Goal: Navigation & Orientation: Find specific page/section

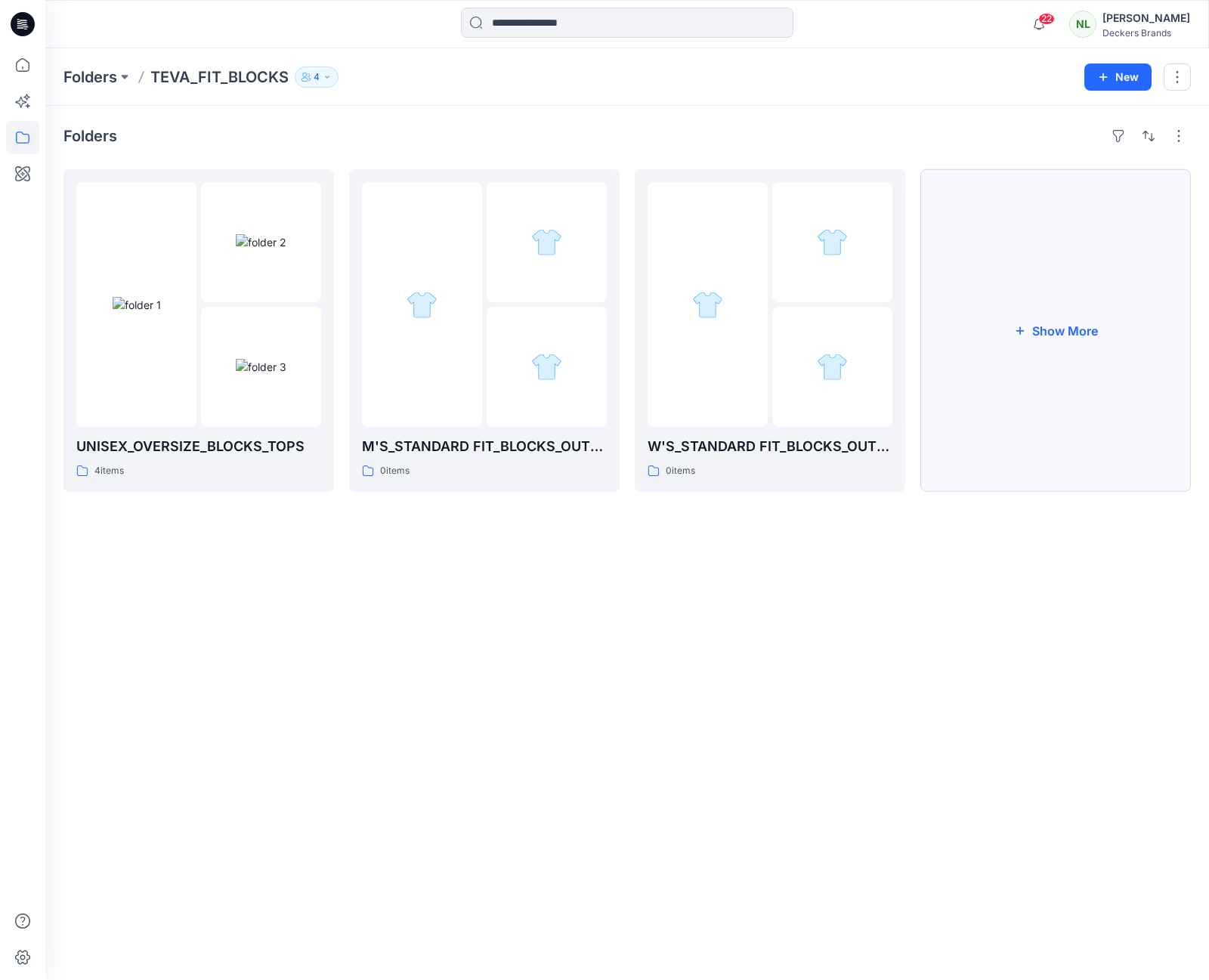
click at [1073, 328] on button "Show More" at bounding box center [1055, 330] width 271 height 322
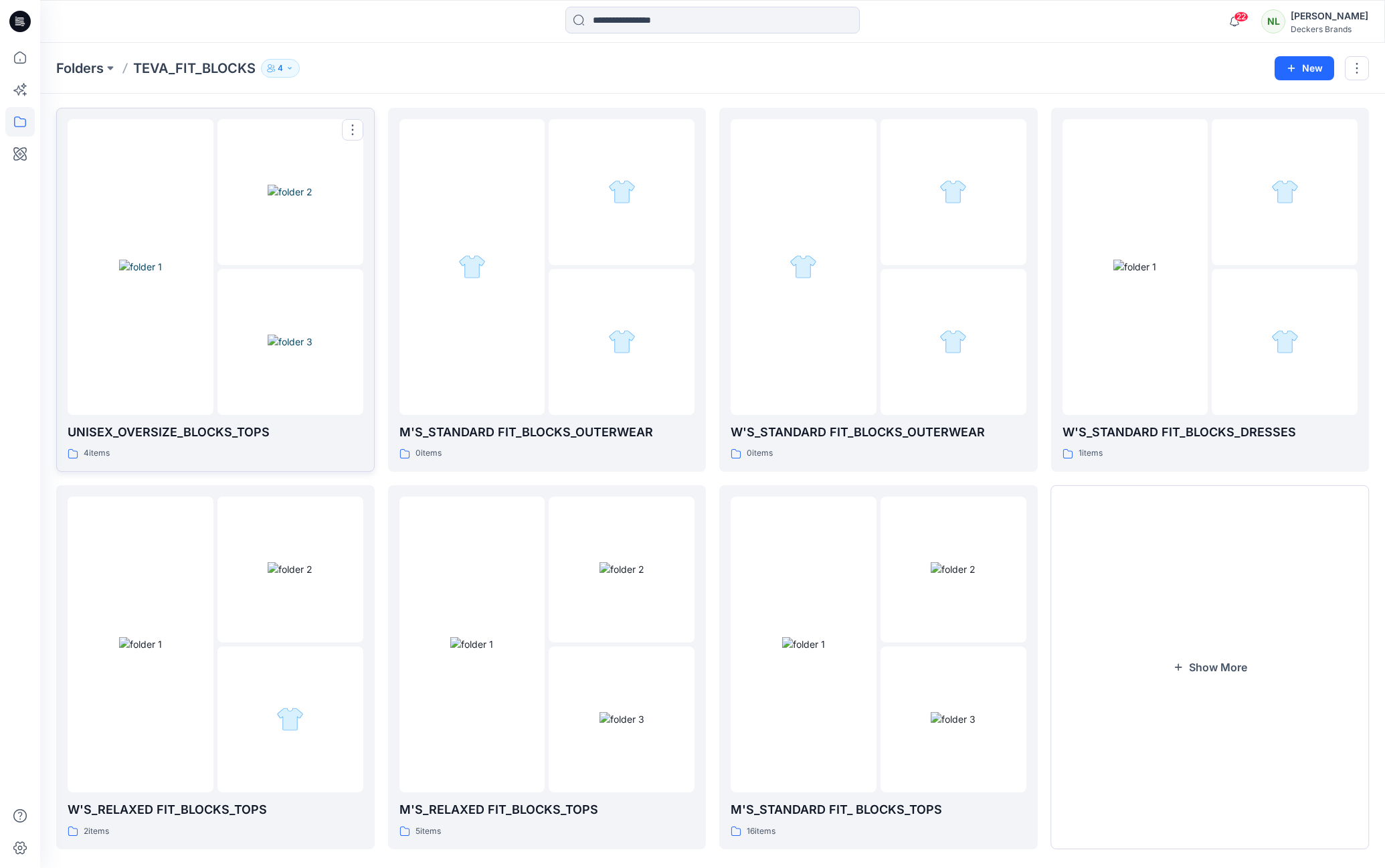
scroll to position [61, 0]
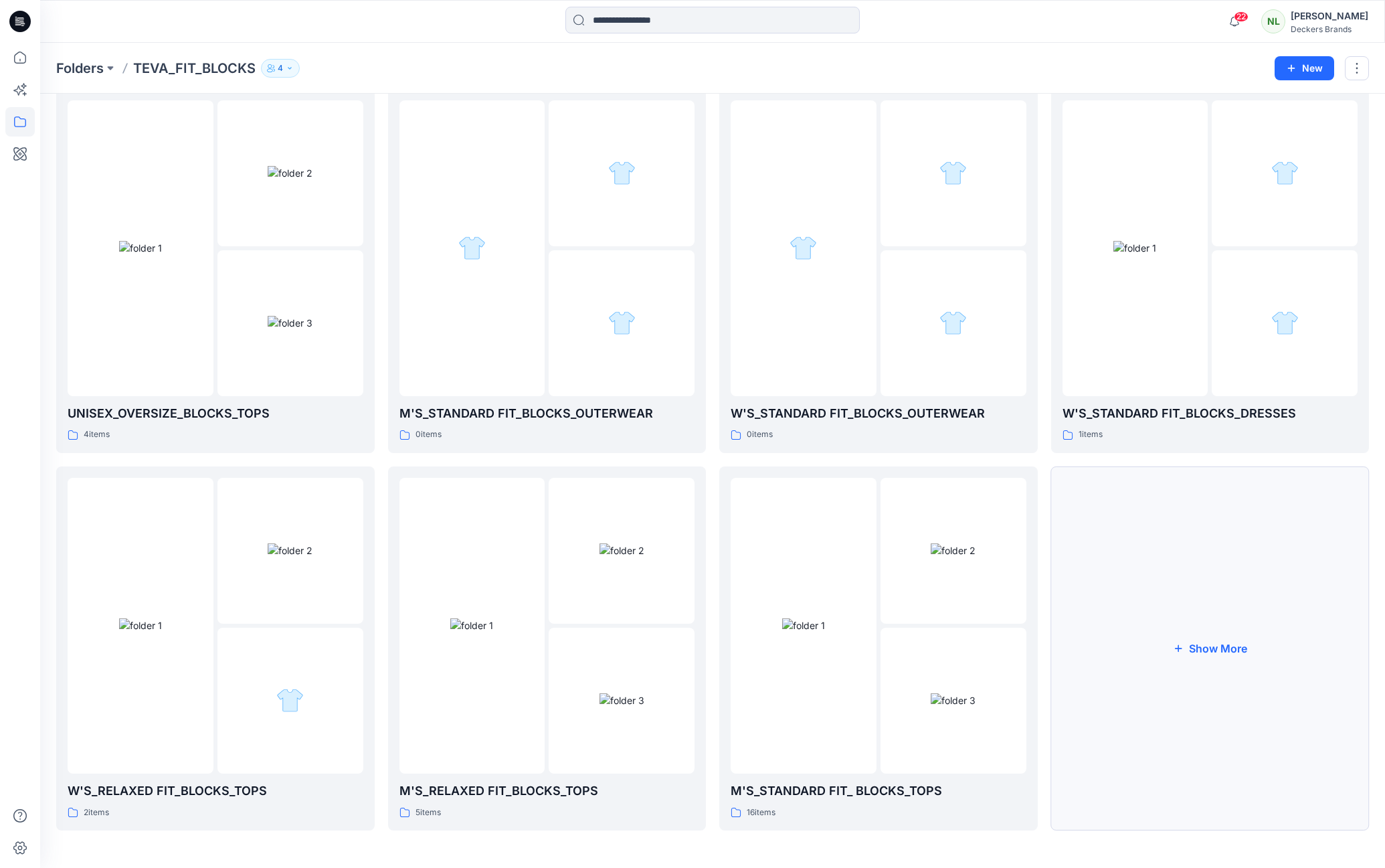
click at [1070, 645] on button "Show More" at bounding box center [1210, 648] width 319 height 364
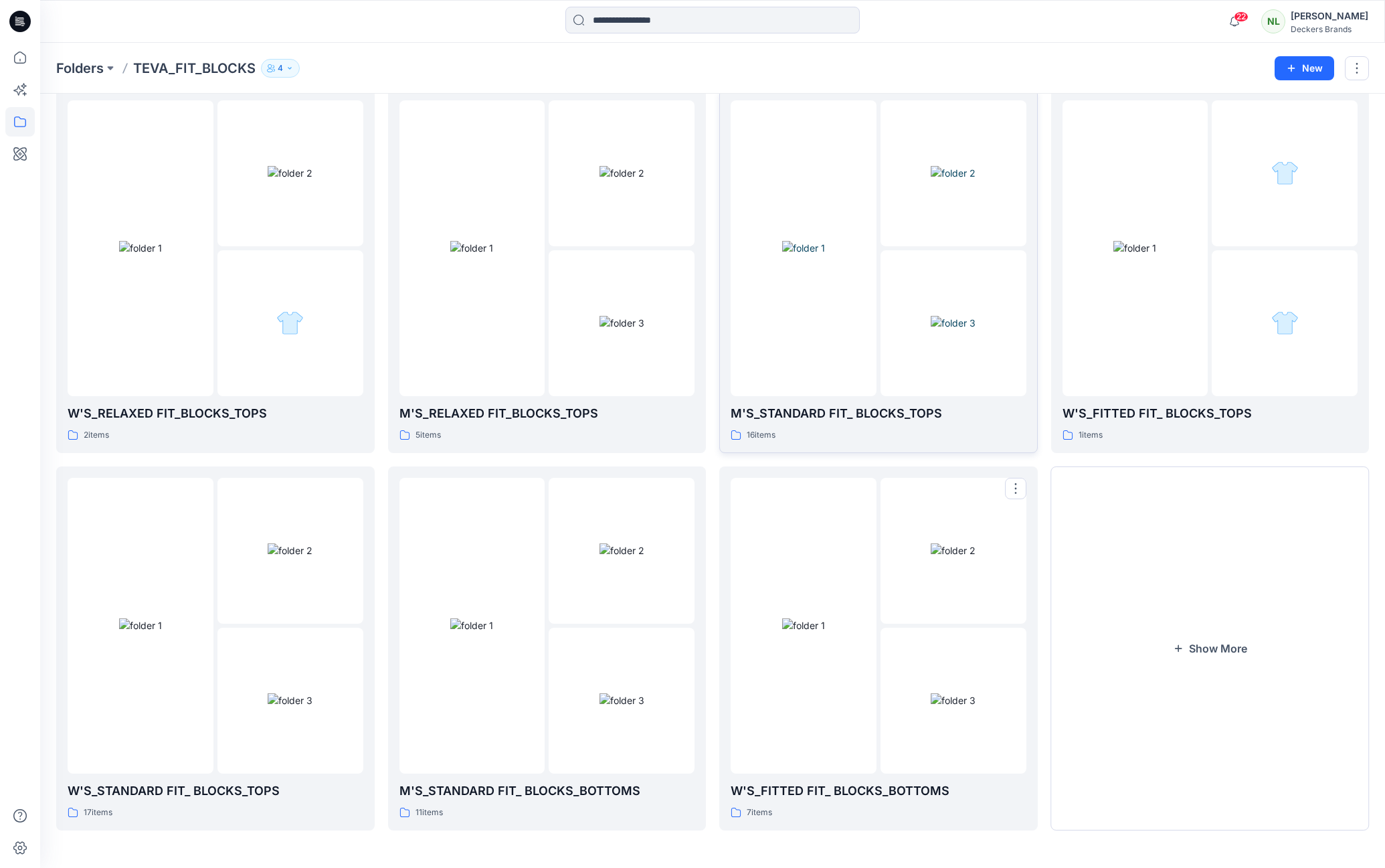
scroll to position [0, 0]
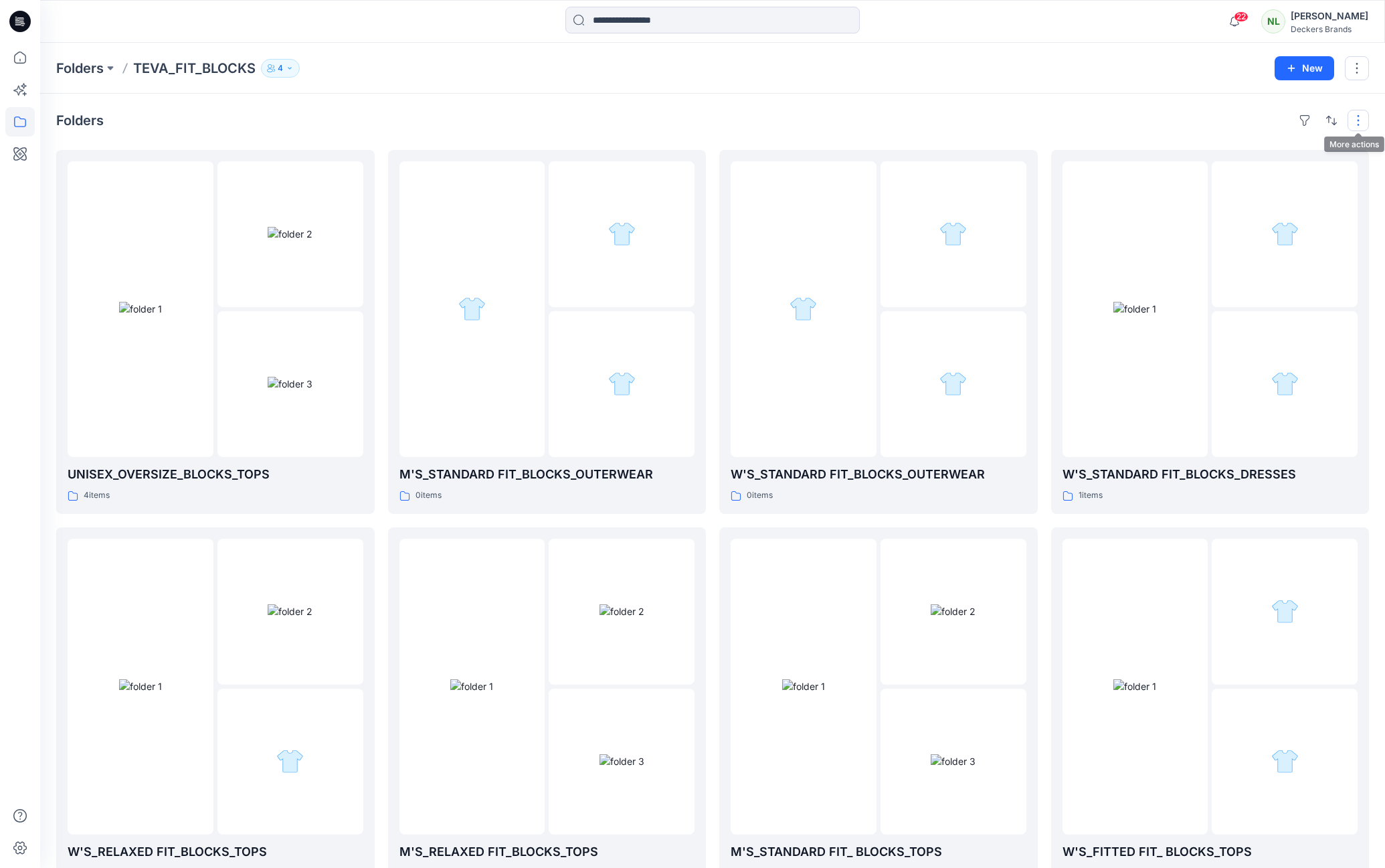
click at [1070, 119] on button "button" at bounding box center [1358, 121] width 22 height 22
click at [1070, 164] on p "Compact" at bounding box center [1185, 166] width 67 height 16
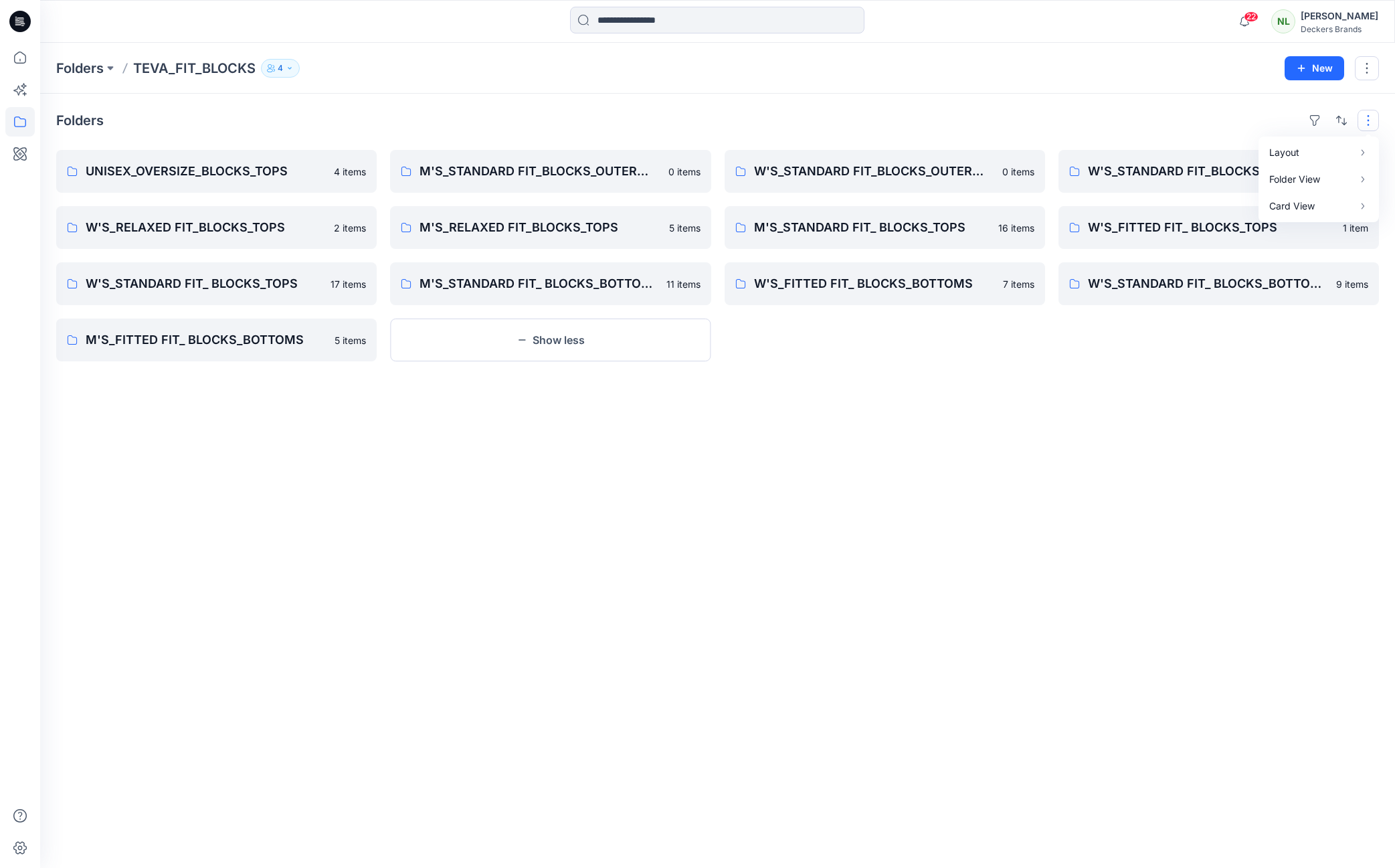
click at [1070, 124] on button "button" at bounding box center [1368, 121] width 22 height 22
click at [1070, 197] on p "Card" at bounding box center [1195, 193] width 67 height 16
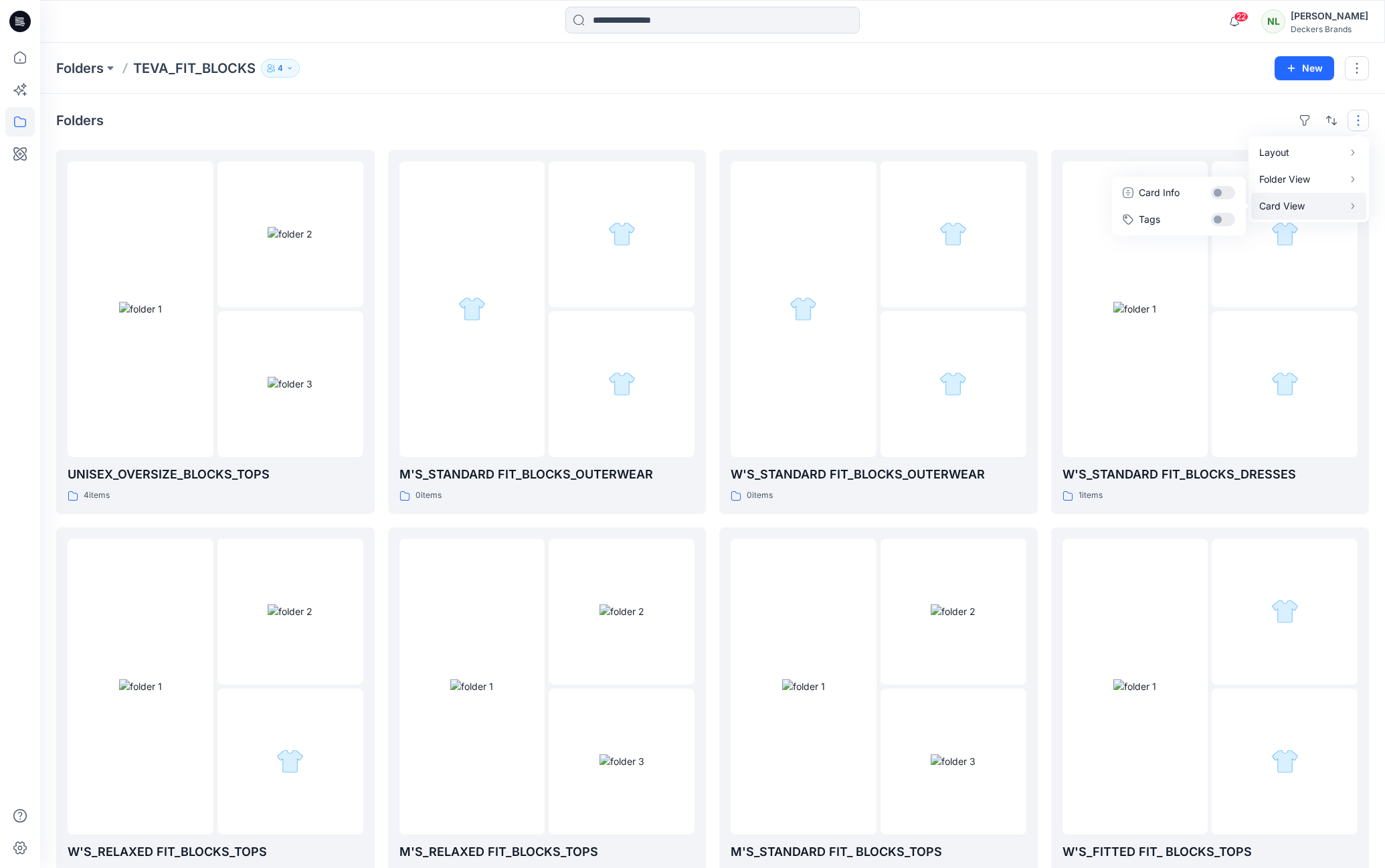
click at [1070, 207] on icon "button" at bounding box center [1353, 206] width 11 height 11
click at [1070, 192] on button "Card Info" at bounding box center [1178, 193] width 128 height 27
click at [1070, 221] on button "Tags" at bounding box center [1178, 219] width 128 height 27
click at [1068, 123] on div "Folders Layout Grid Large Grid Folder View Compact Card Card View Card Info Tags" at bounding box center [712, 121] width 1313 height 22
click at [146, 133] on div "Folders UNISEX_OVERSIZE_BLOCKS_TOPS 4 items W'S_RELAXED FIT_BLOCKS_TOPS 2 items…" at bounding box center [712, 700] width 1345 height 1212
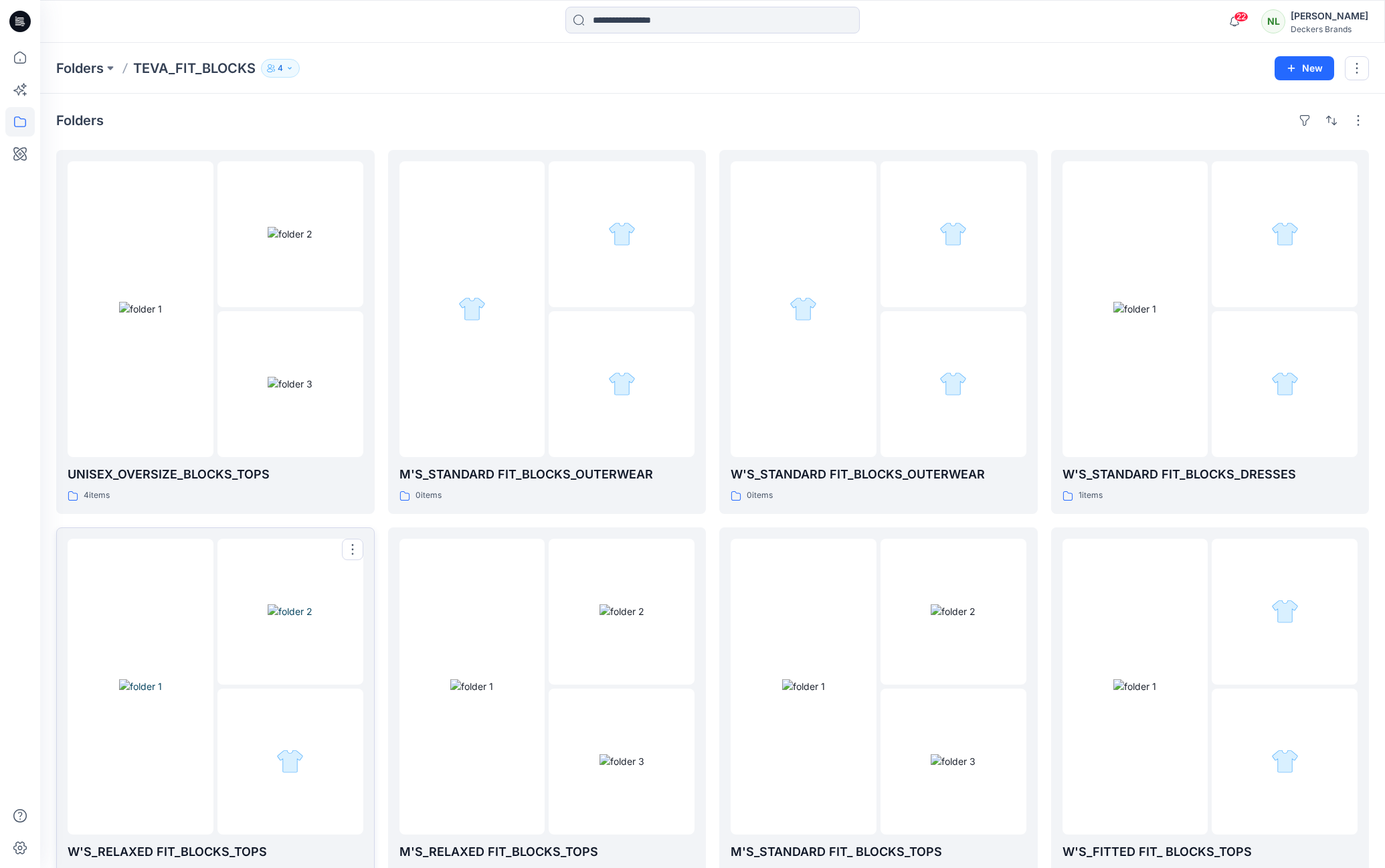
click at [298, 604] on img at bounding box center [290, 611] width 45 height 14
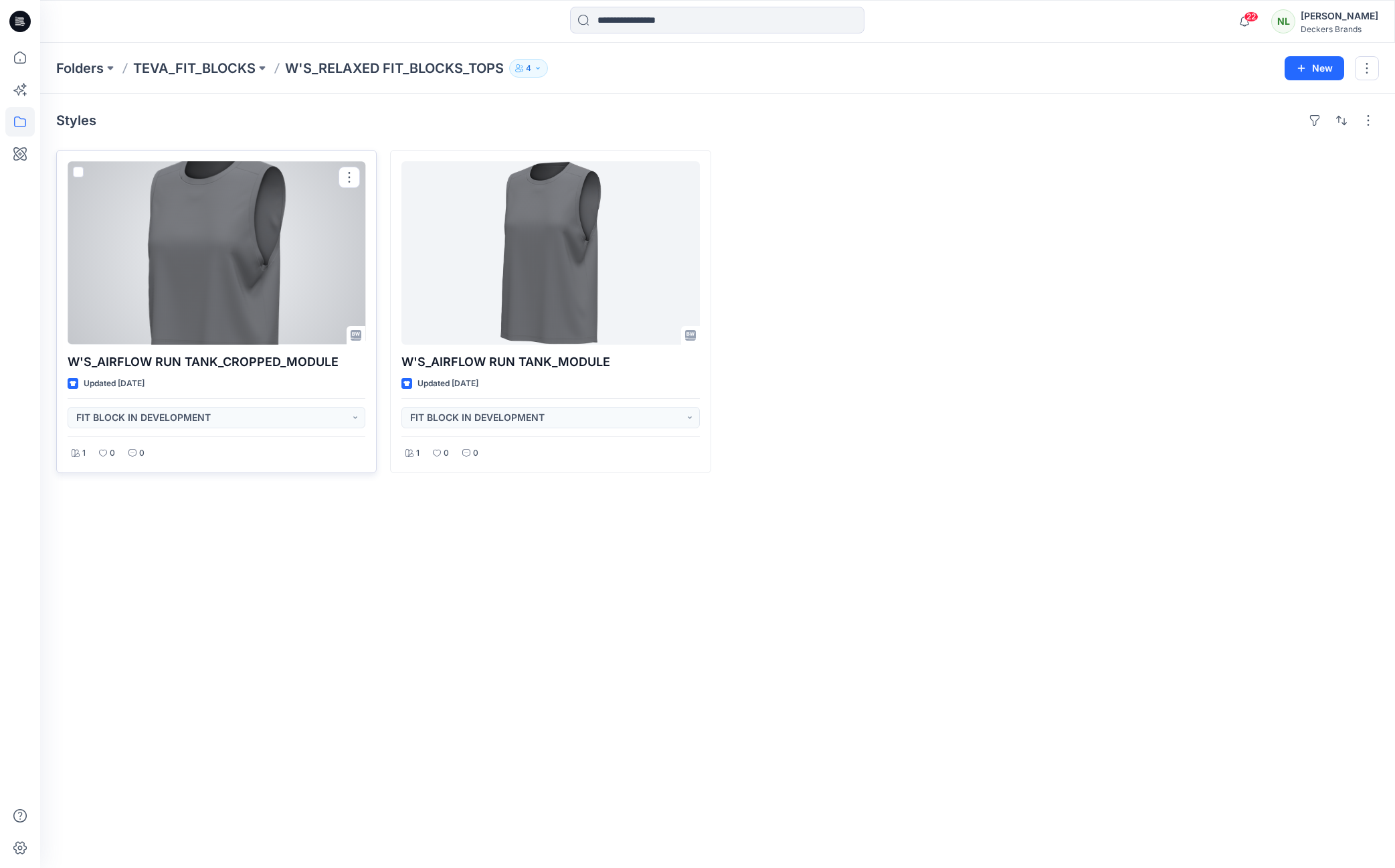
click at [196, 296] on div at bounding box center [216, 253] width 298 height 184
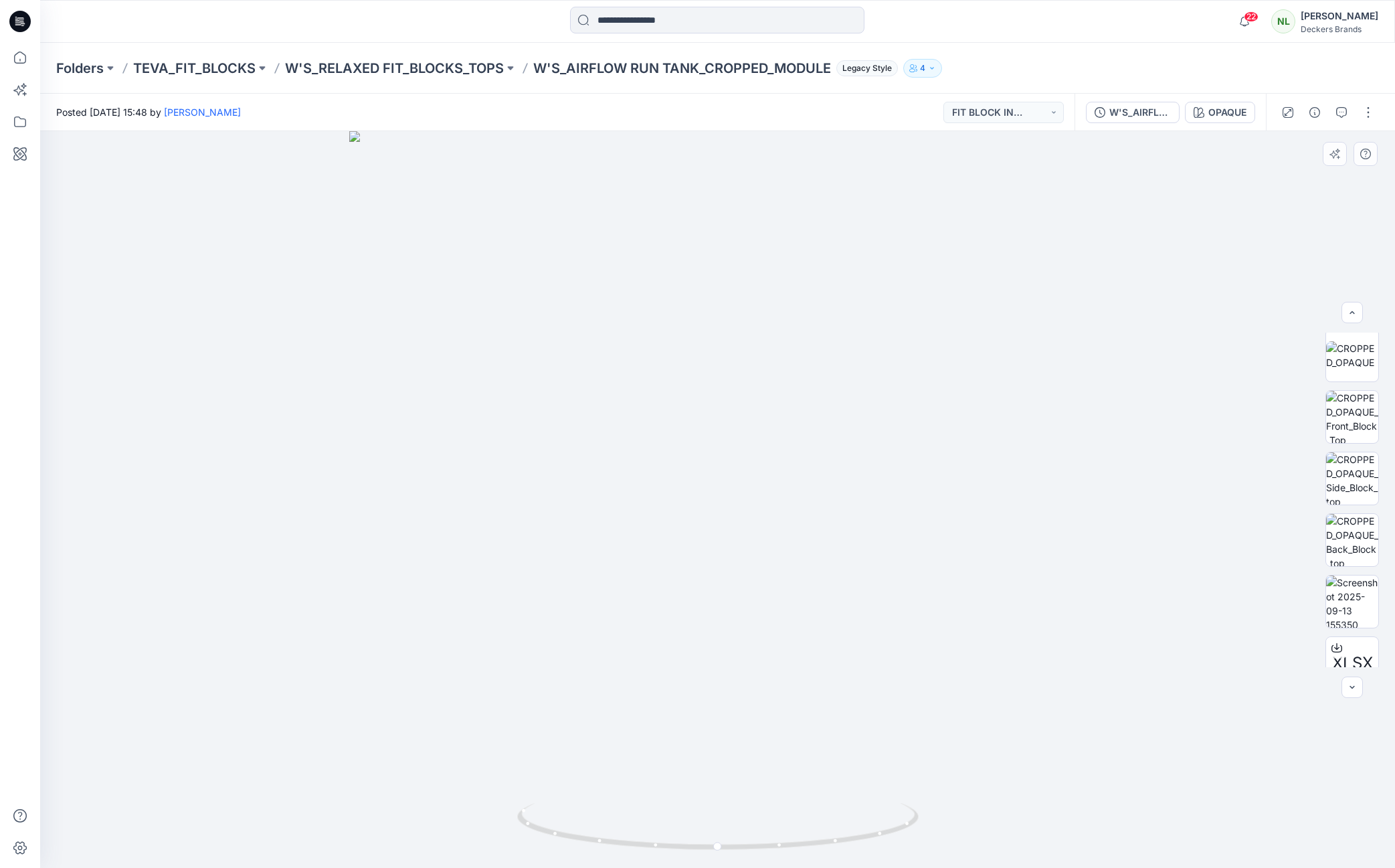
scroll to position [78, 0]
click at [1070, 582] on img at bounding box center [1352, 589] width 52 height 52
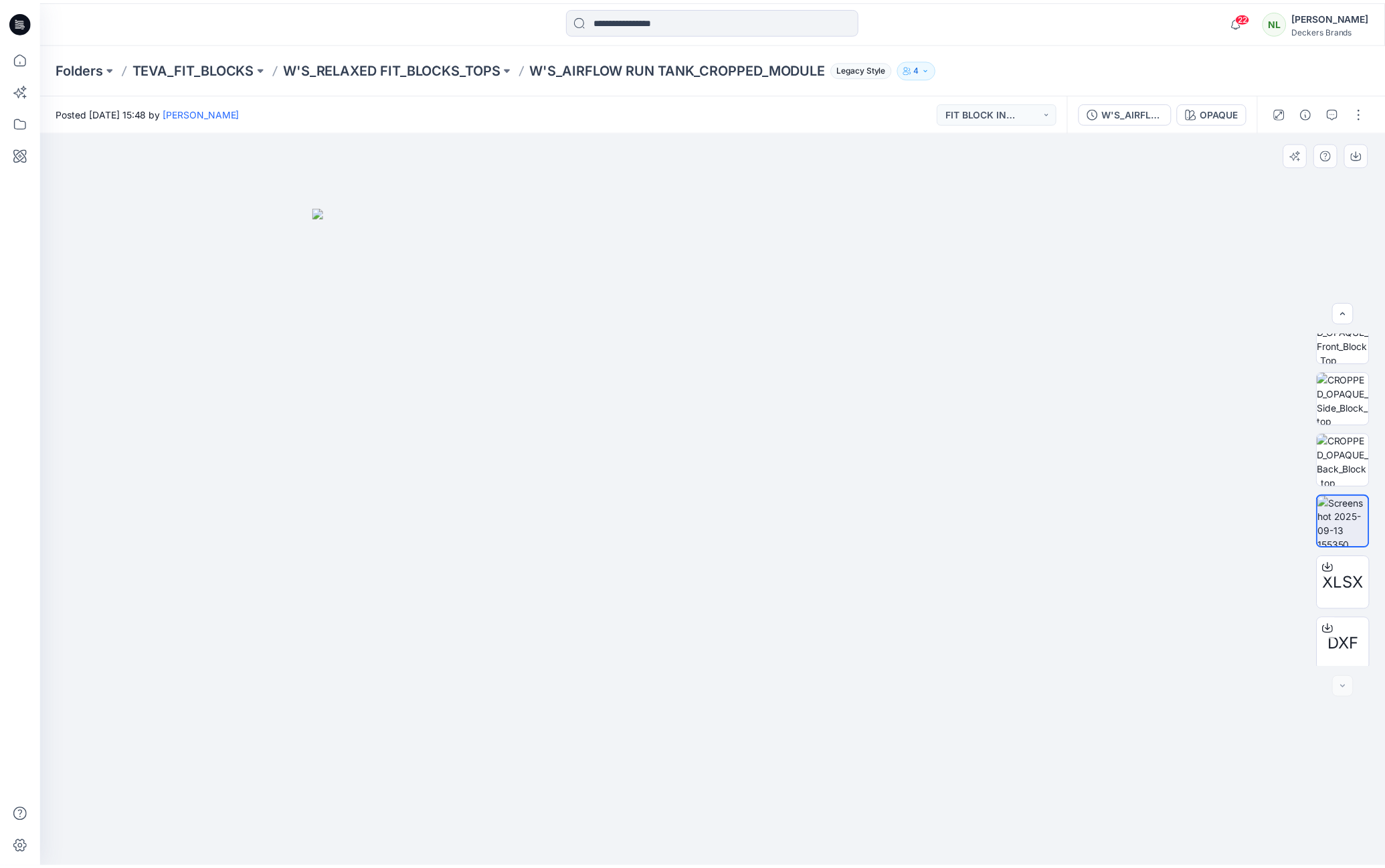
scroll to position [150, 0]
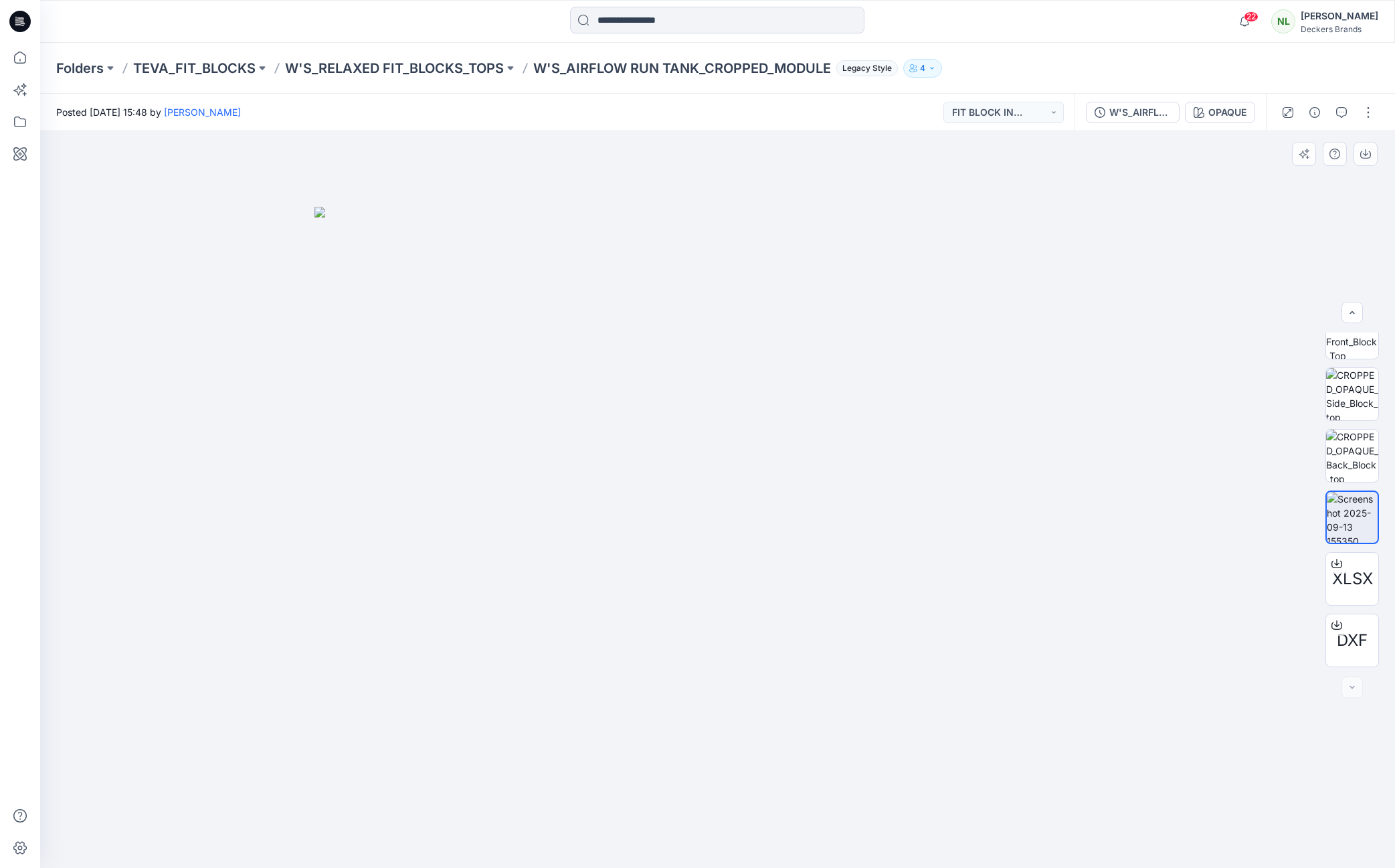
click at [1070, 536] on div at bounding box center [717, 499] width 1355 height 736
click at [190, 465] on div at bounding box center [717, 499] width 1355 height 736
click at [937, 365] on img at bounding box center [717, 537] width 806 height 661
click at [430, 68] on p "W'S_RELAXED FIT_BLOCKS_TOPS" at bounding box center [394, 68] width 219 height 19
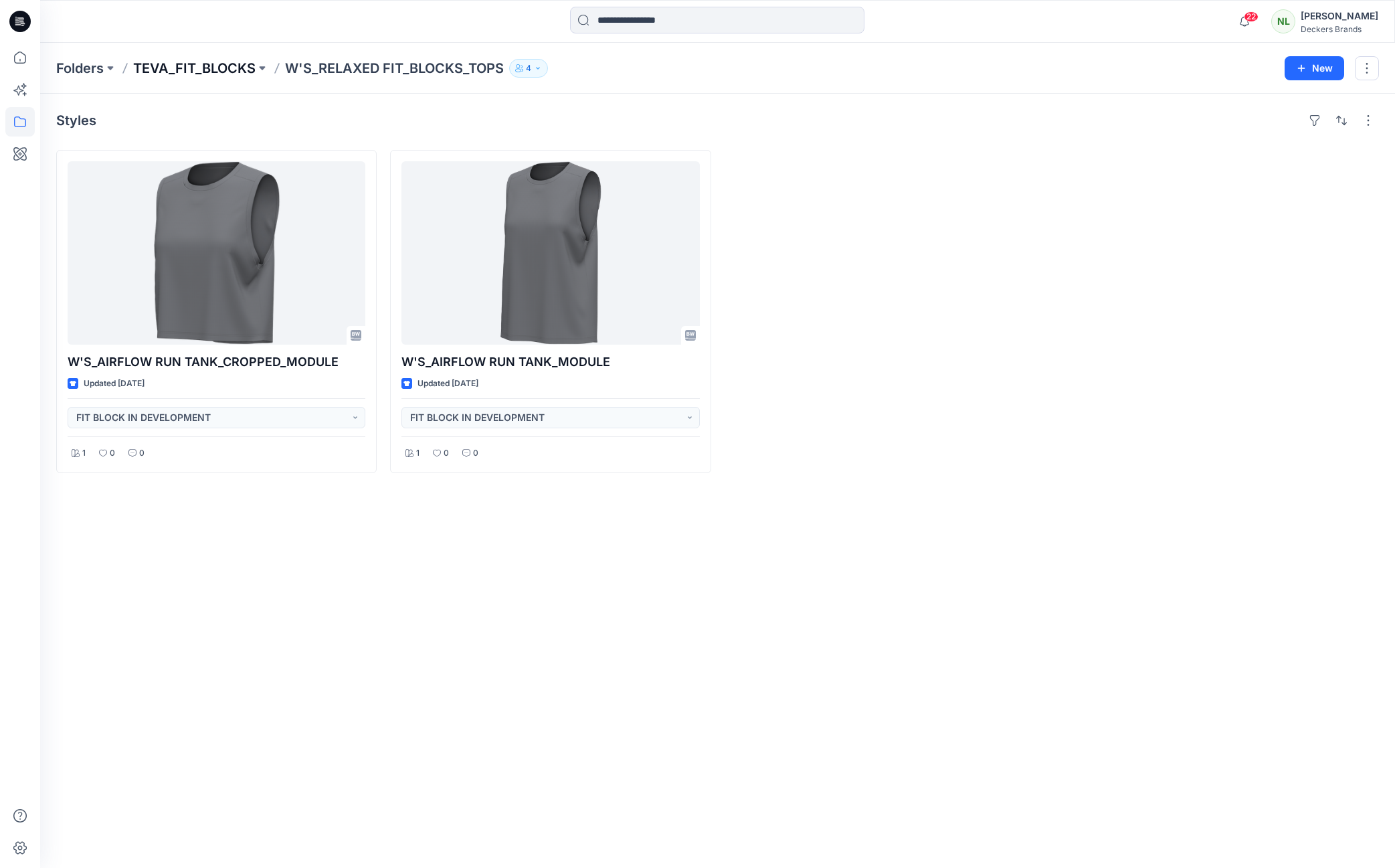
click at [194, 65] on p "TEVA_FIT_BLOCKS" at bounding box center [194, 68] width 122 height 19
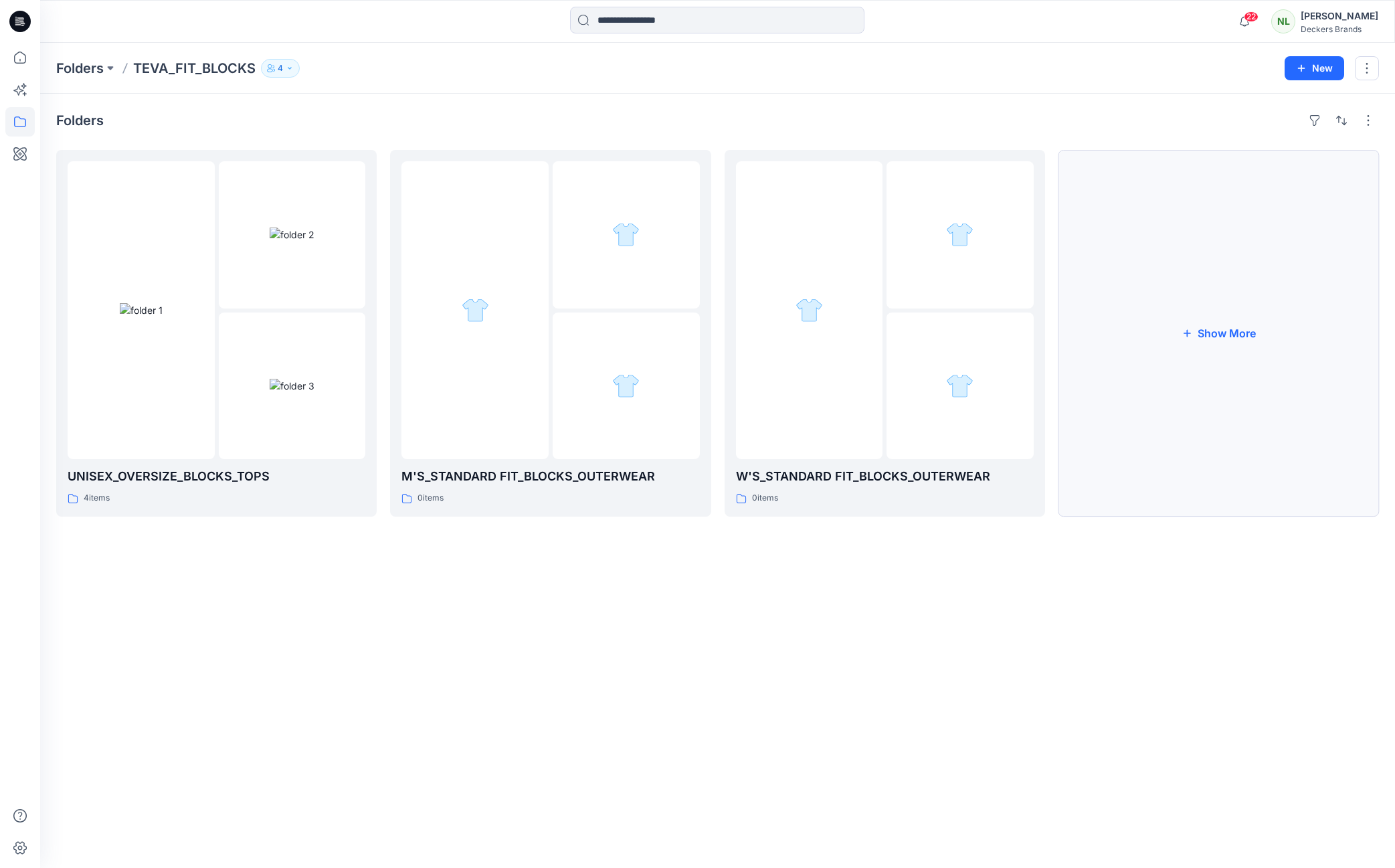
click at [1070, 340] on button "Show More" at bounding box center [1218, 333] width 321 height 367
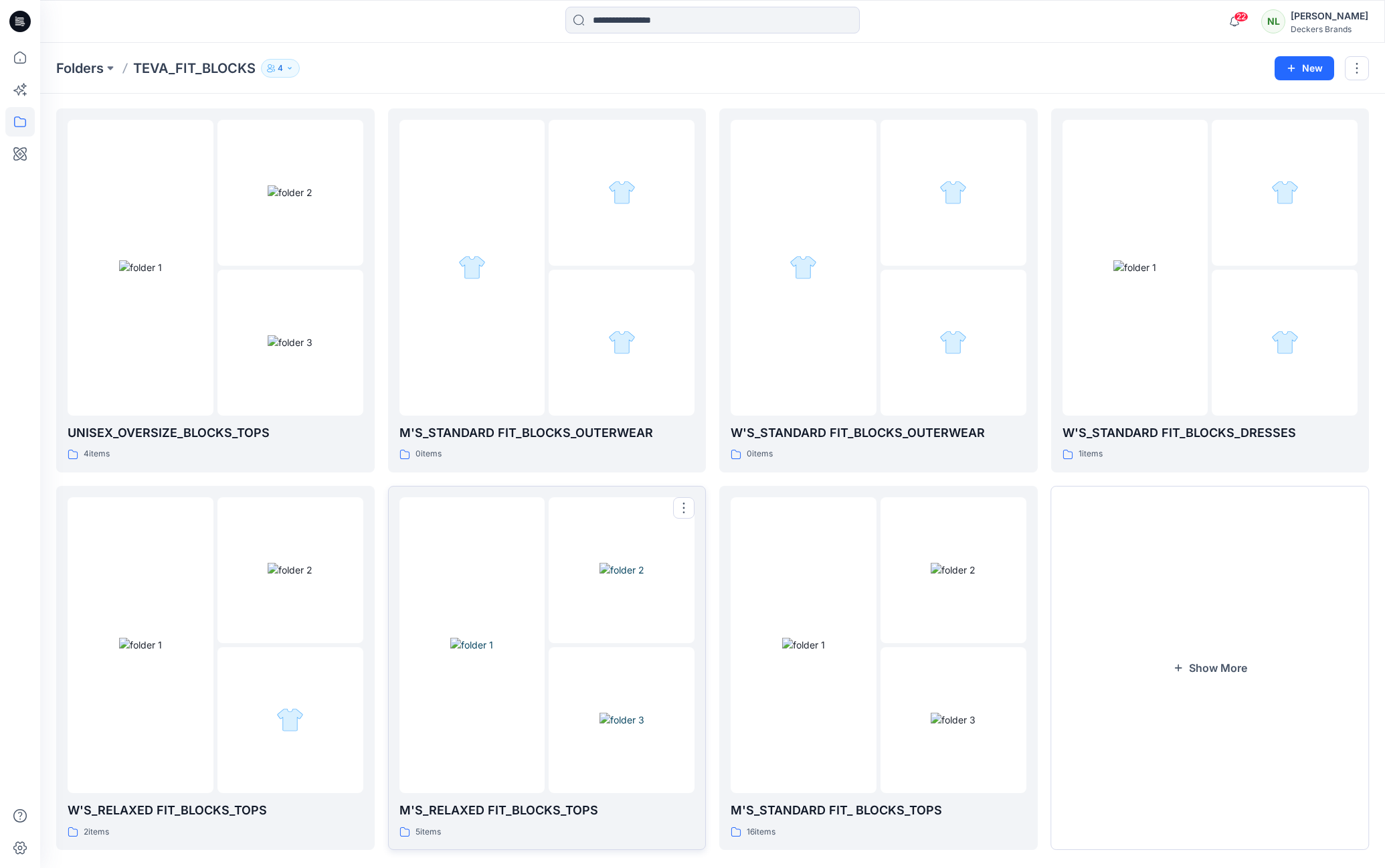
scroll to position [61, 0]
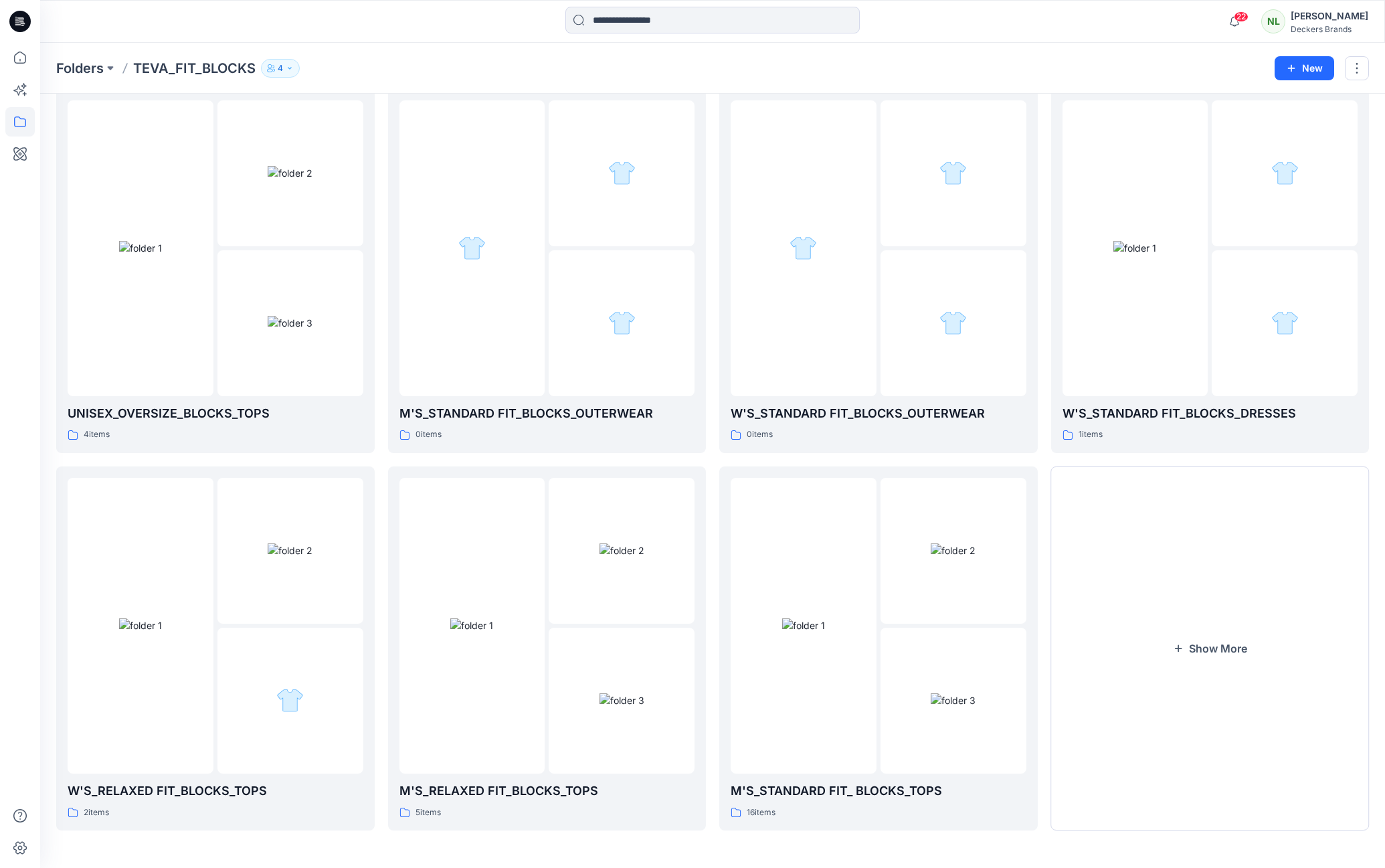
click at [915, 38] on div "22 Notifications W'S PACKABLE DRESS_STYLE Style has been moved to W'S_STANDARD …" at bounding box center [712, 21] width 1345 height 43
